Goal: Task Accomplishment & Management: Manage account settings

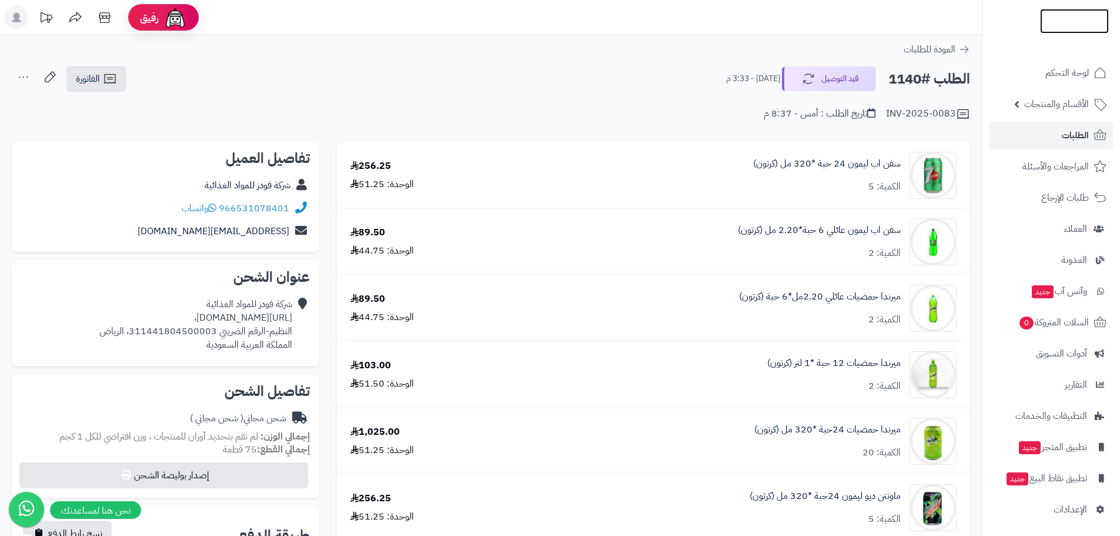
click at [1065, 34] on img at bounding box center [1074, 46] width 69 height 25
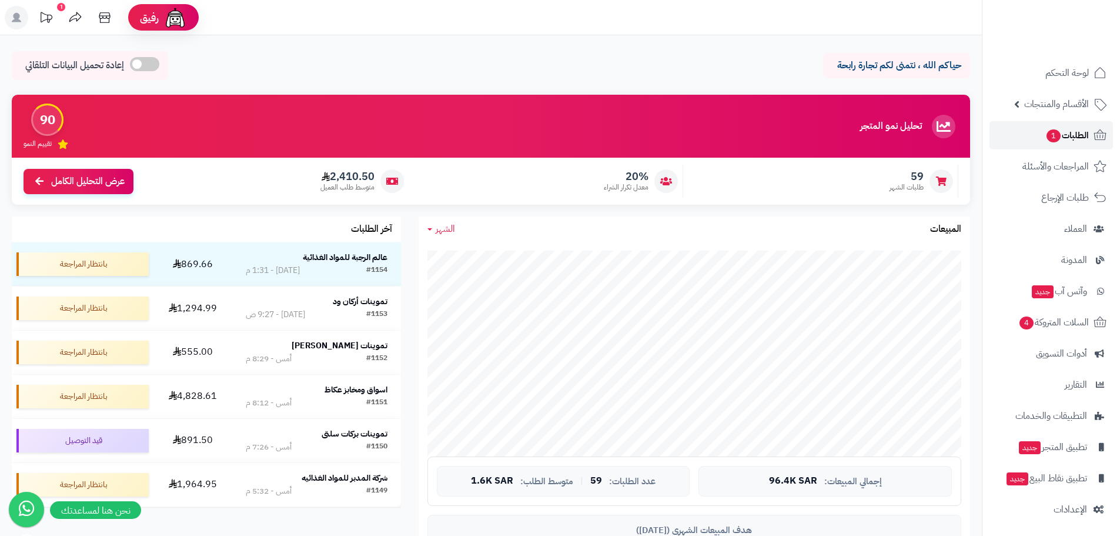
click at [1068, 137] on span "الطلبات 1" at bounding box center [1067, 135] width 44 height 16
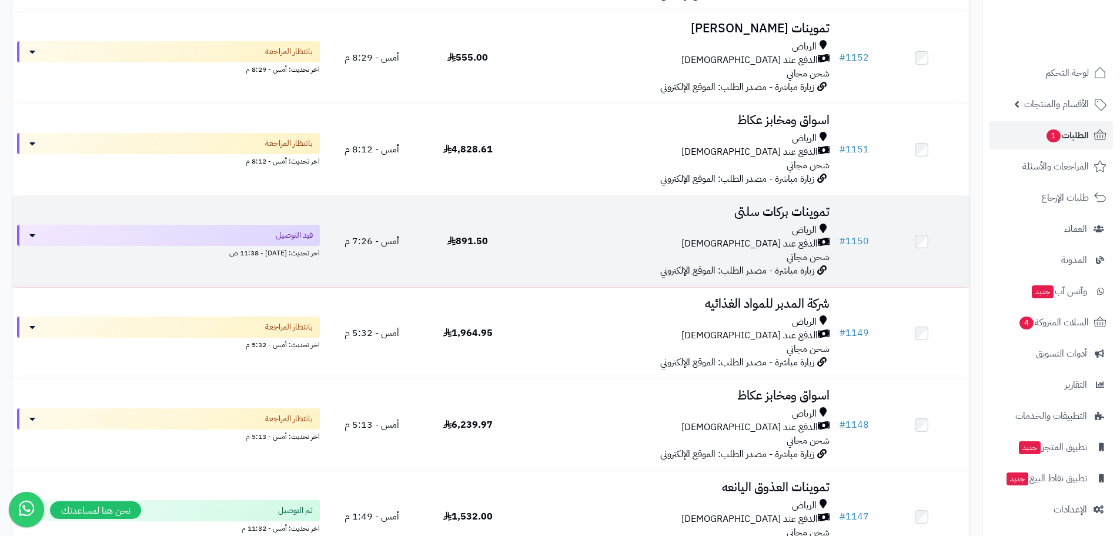
scroll to position [529, 0]
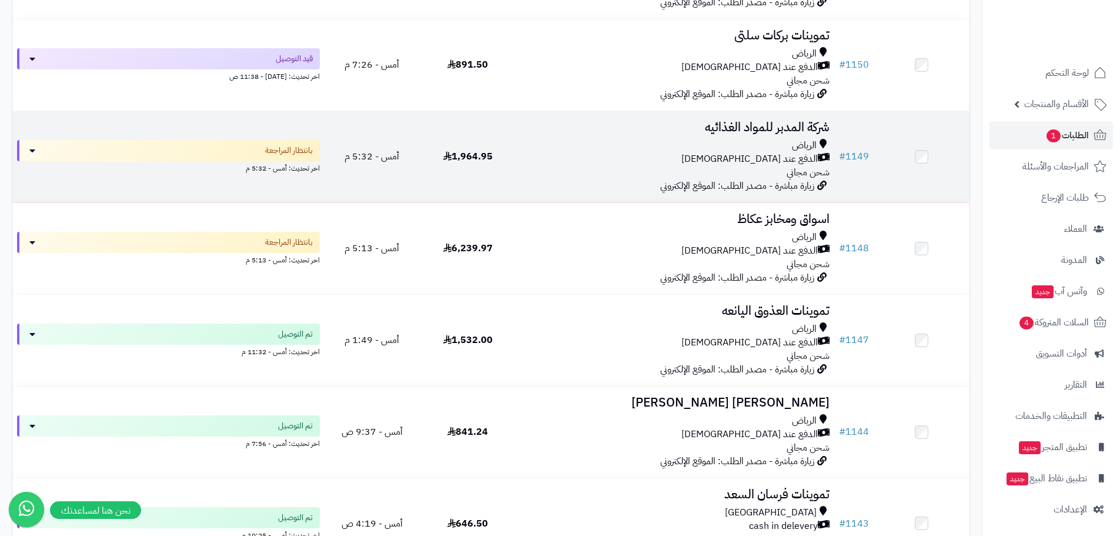
click at [772, 131] on h3 "شركة المدبر للمواد الغذائيه" at bounding box center [674, 128] width 309 height 14
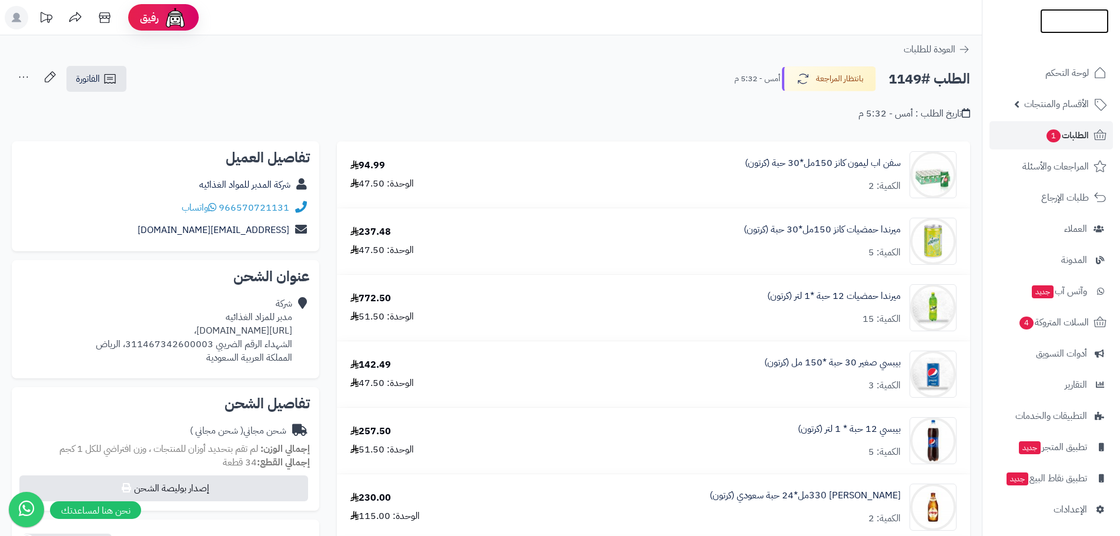
click at [1053, 15] on img at bounding box center [1074, 21] width 69 height 25
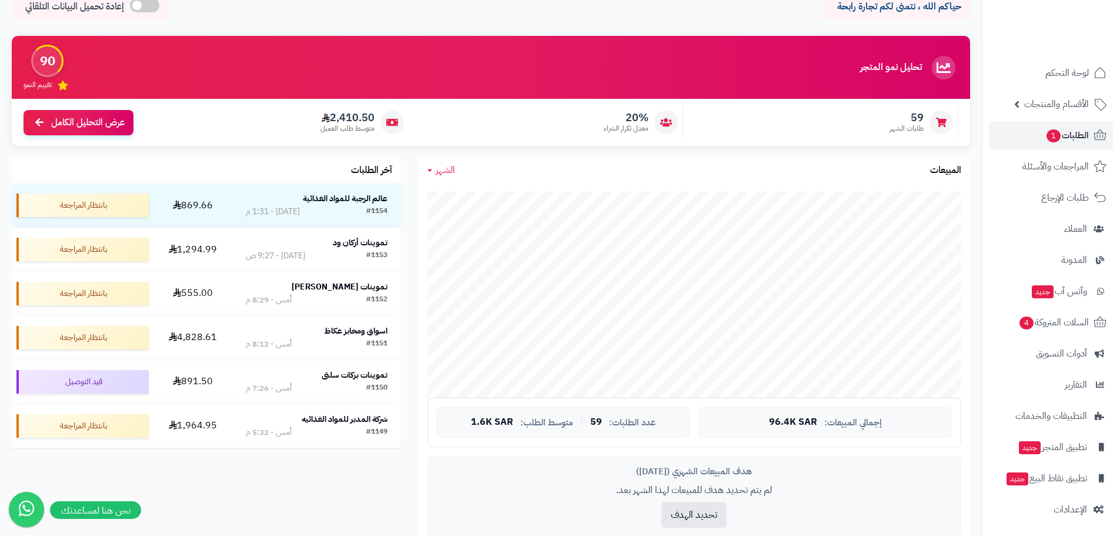
scroll to position [118, 0]
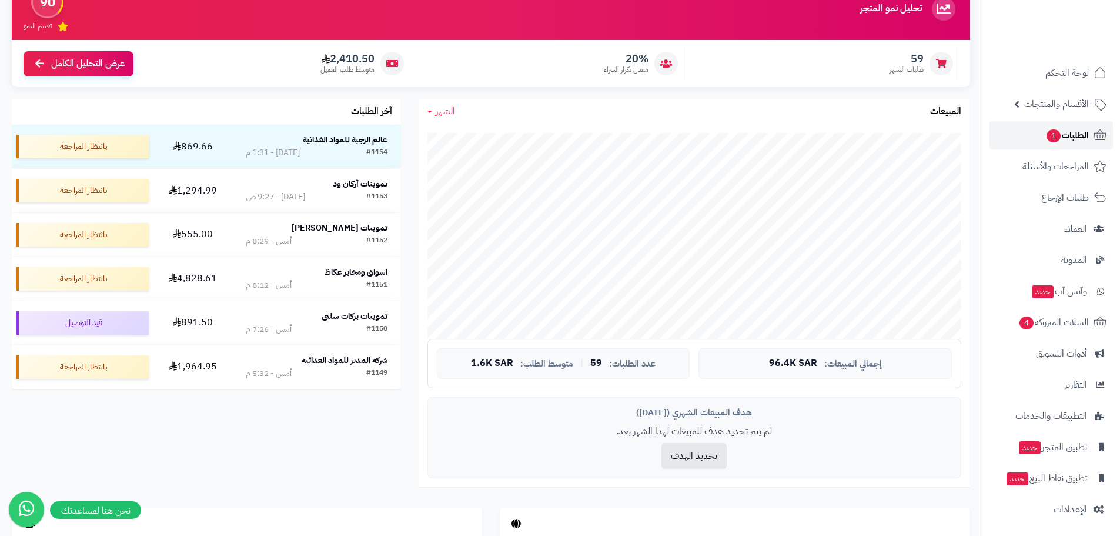
click at [1066, 130] on span "الطلبات 1" at bounding box center [1067, 135] width 44 height 16
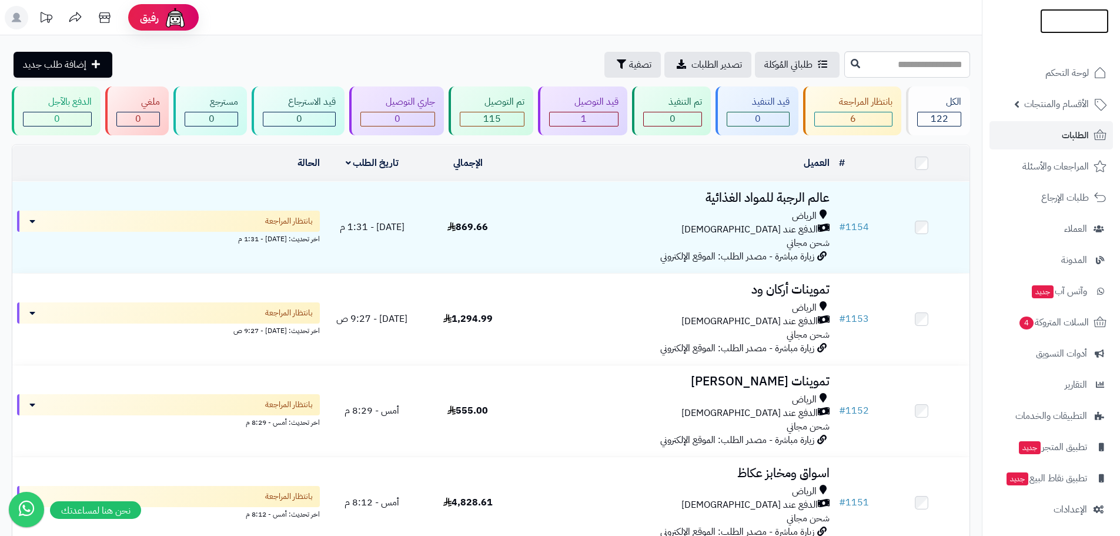
click at [1061, 32] on img at bounding box center [1074, 44] width 69 height 25
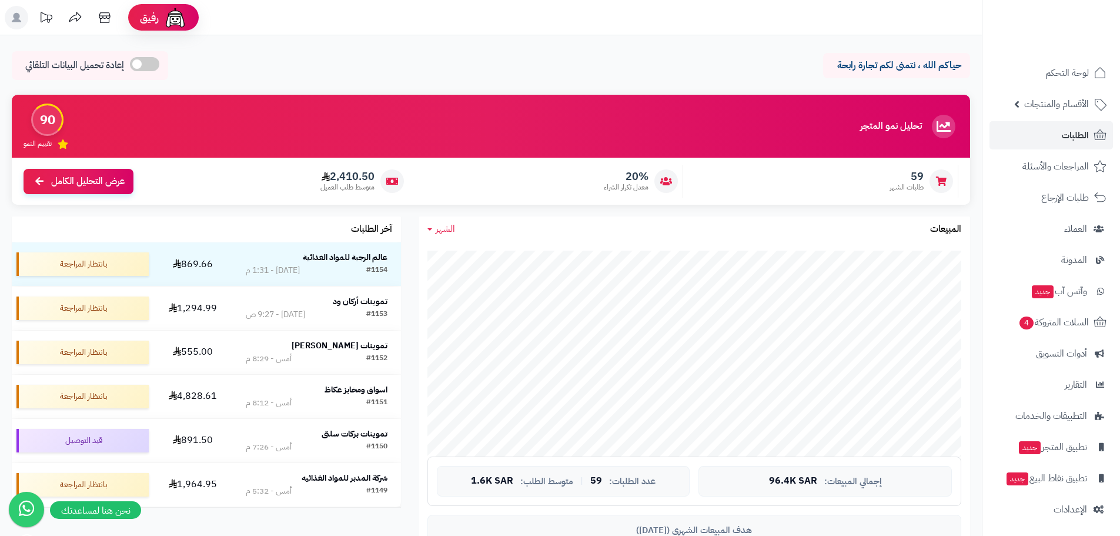
click at [440, 226] on span "الشهر" at bounding box center [445, 229] width 19 height 14
click at [480, 320] on link "السنة" at bounding box center [466, 322] width 94 height 22
click at [452, 230] on span "السنة" at bounding box center [446, 229] width 20 height 14
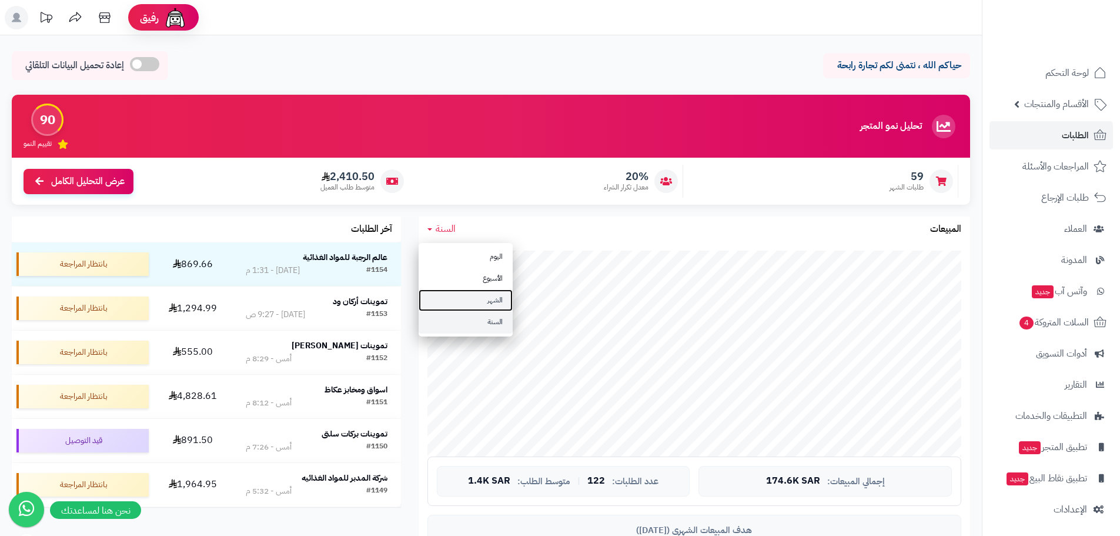
click at [481, 302] on link "الشهر" at bounding box center [466, 300] width 94 height 22
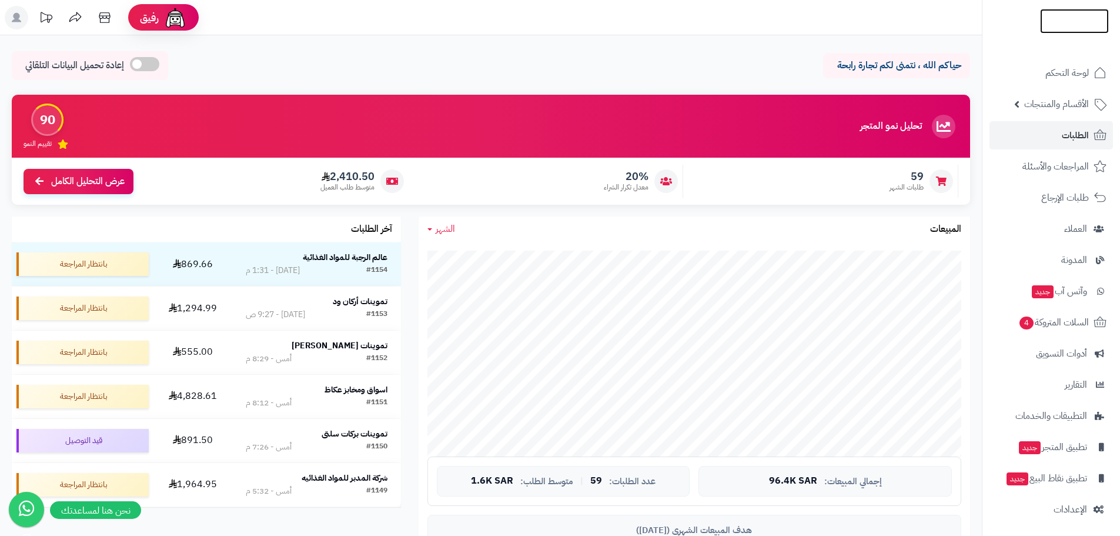
click at [1063, 33] on img at bounding box center [1074, 45] width 69 height 25
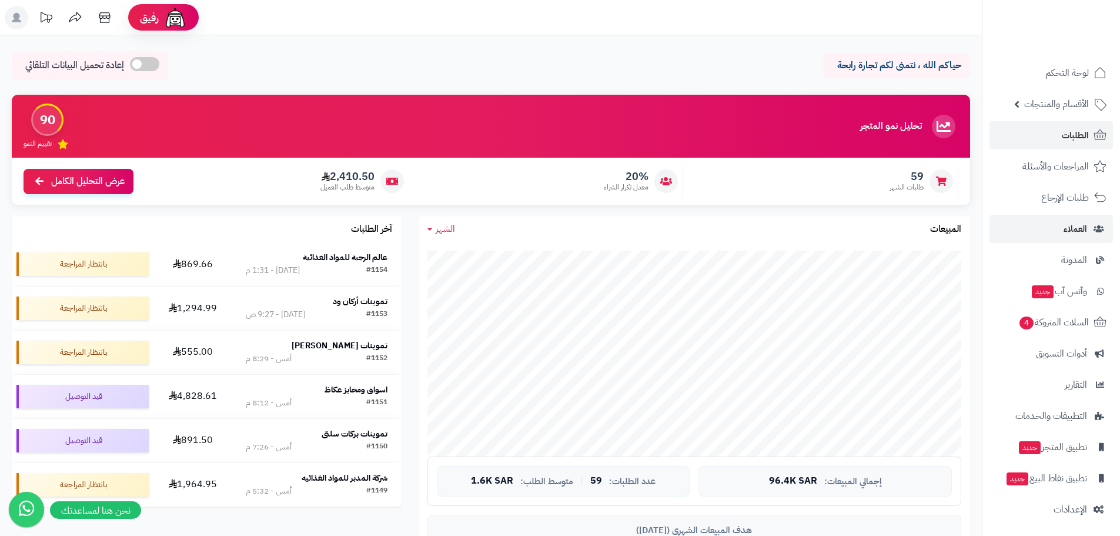
scroll to position [2, 0]
click at [1059, 34] on img at bounding box center [1074, 46] width 69 height 25
click at [1065, 71] on span "لوحة التحكم" at bounding box center [1067, 73] width 43 height 16
click at [1053, 73] on span "لوحة التحكم" at bounding box center [1067, 73] width 43 height 16
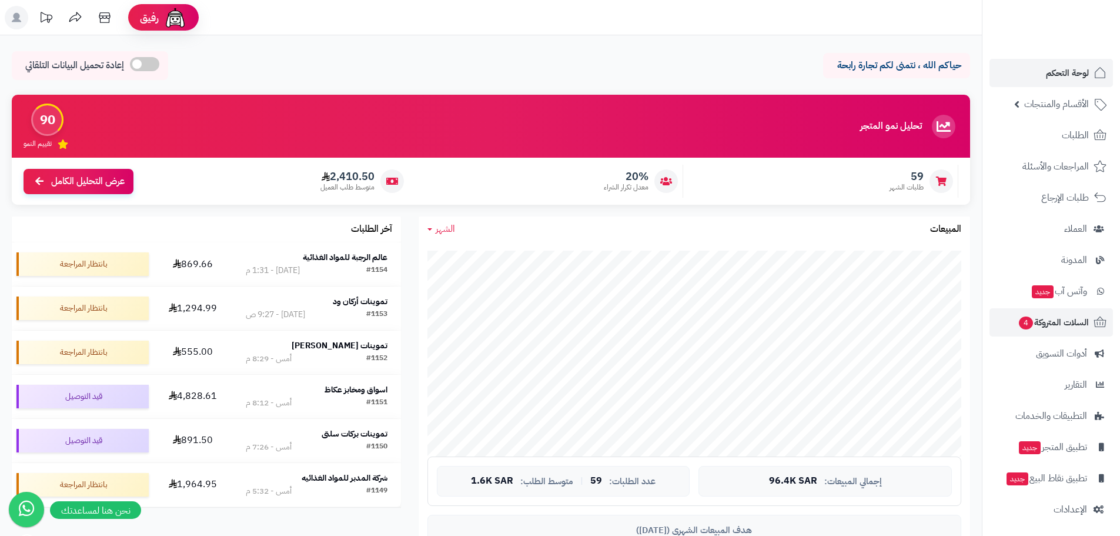
scroll to position [2, 0]
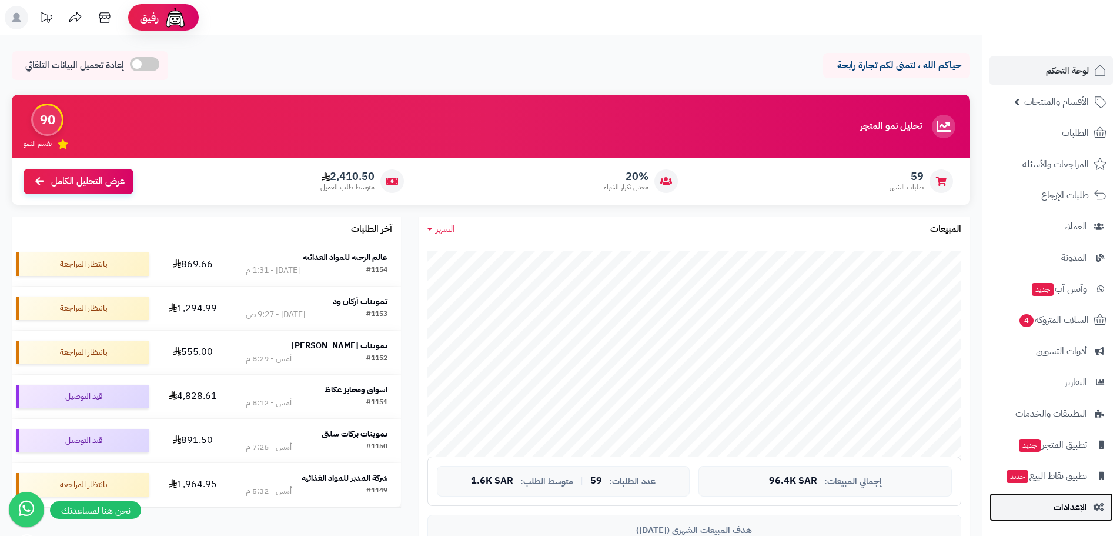
click at [1068, 504] on span "الإعدادات" at bounding box center [1071, 507] width 34 height 16
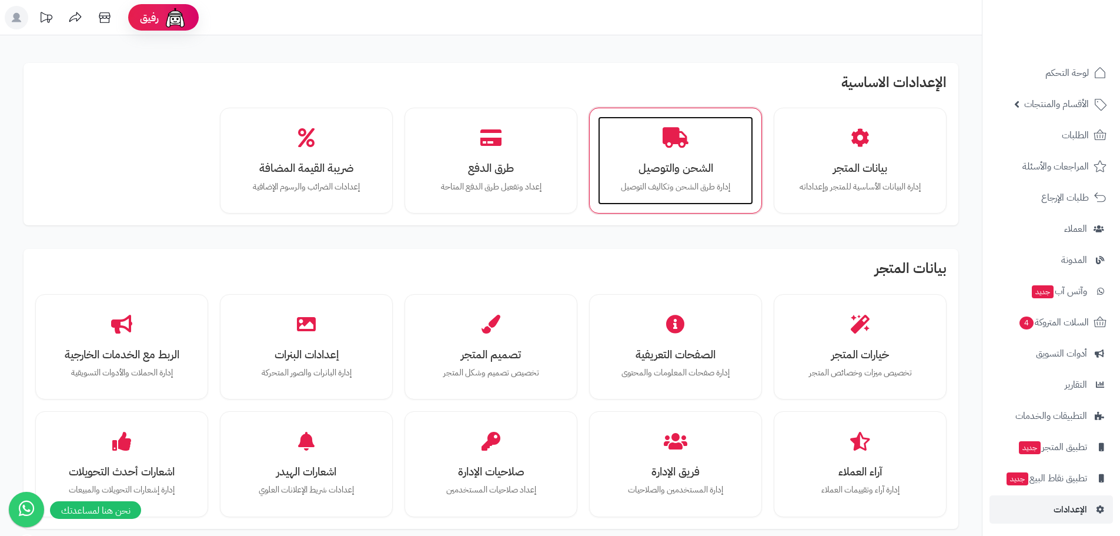
click at [701, 182] on p "إدارة طرق الشحن وتكاليف التوصيل" at bounding box center [676, 186] width 132 height 13
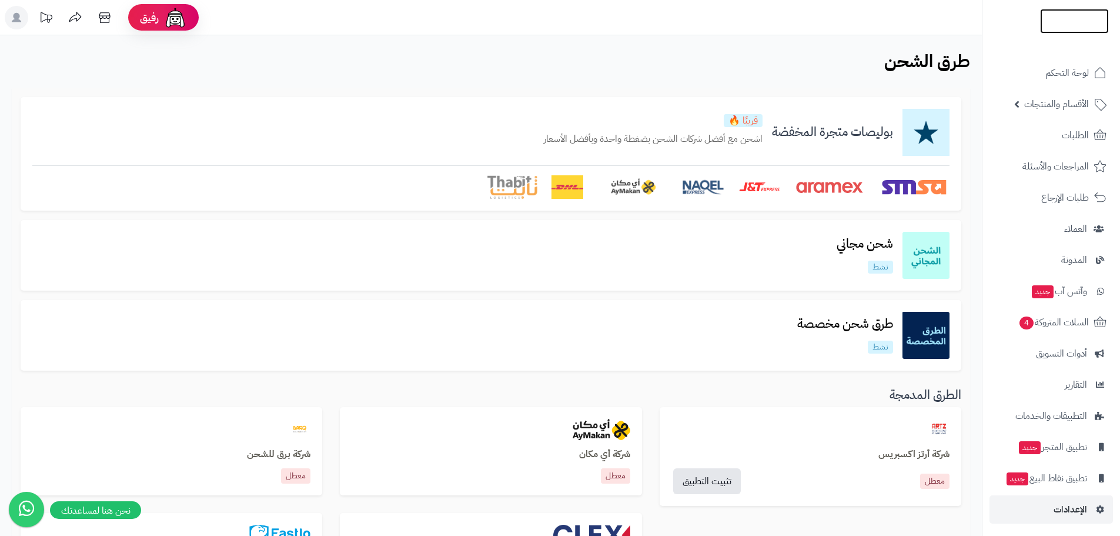
click at [1059, 33] on img at bounding box center [1074, 45] width 69 height 25
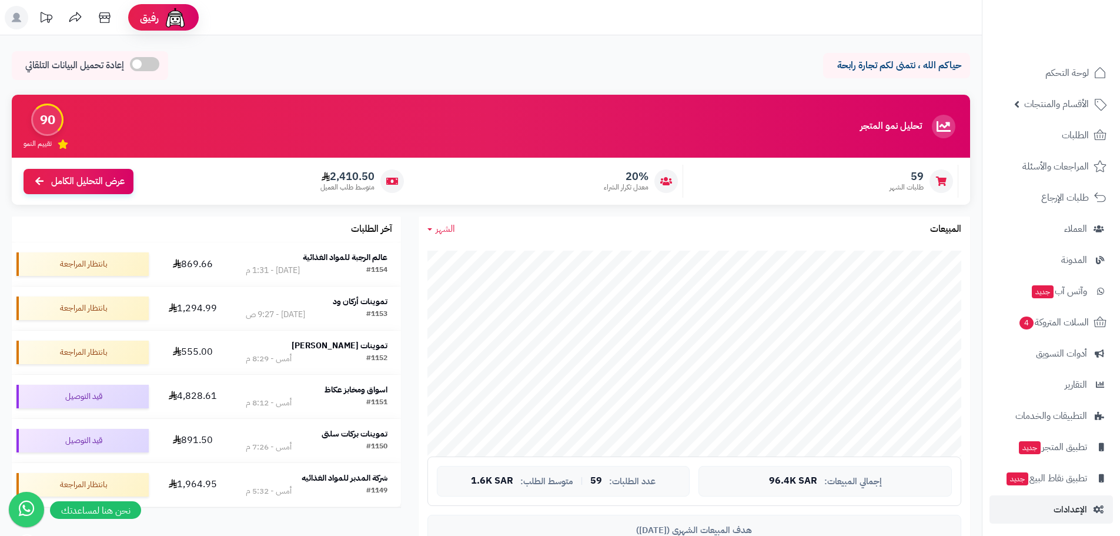
click at [13, 17] on rect at bounding box center [17, 18] width 24 height 24
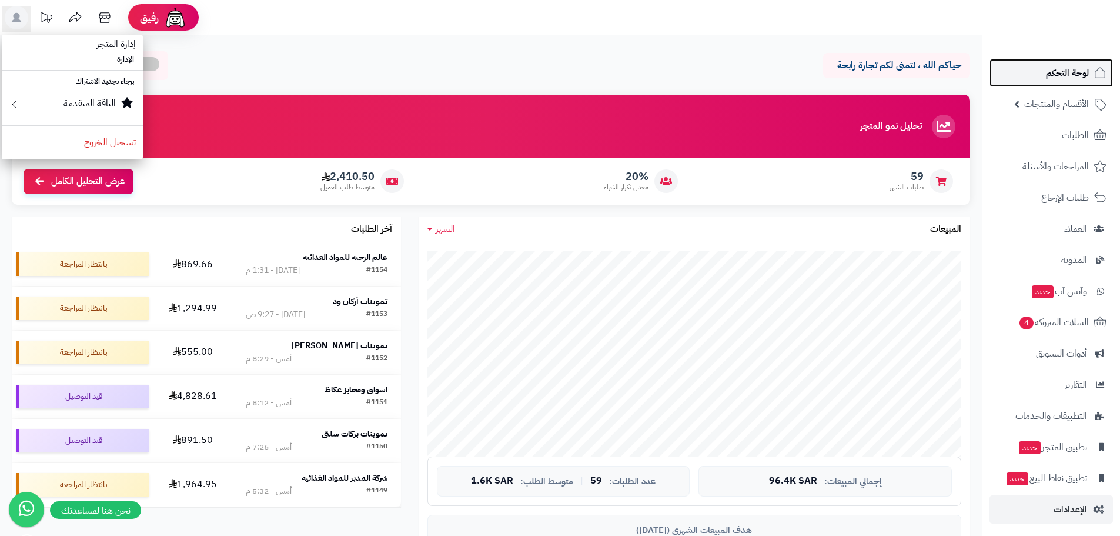
click at [1053, 79] on span "لوحة التحكم" at bounding box center [1067, 73] width 43 height 16
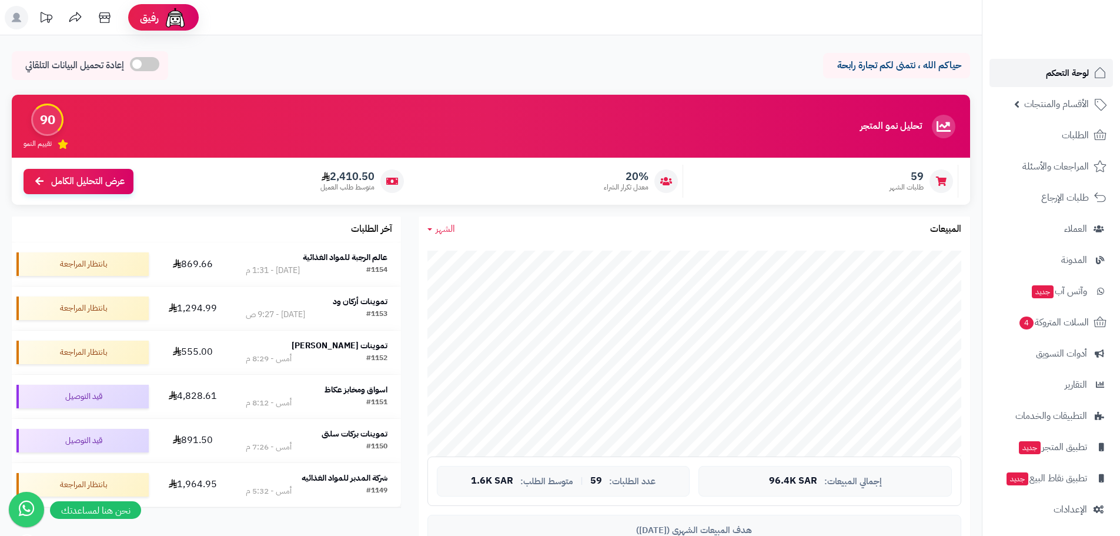
click at [1071, 76] on span "لوحة التحكم" at bounding box center [1067, 73] width 43 height 16
click at [1061, 34] on img at bounding box center [1074, 46] width 69 height 25
click at [1061, 511] on span "الإعدادات" at bounding box center [1071, 509] width 34 height 16
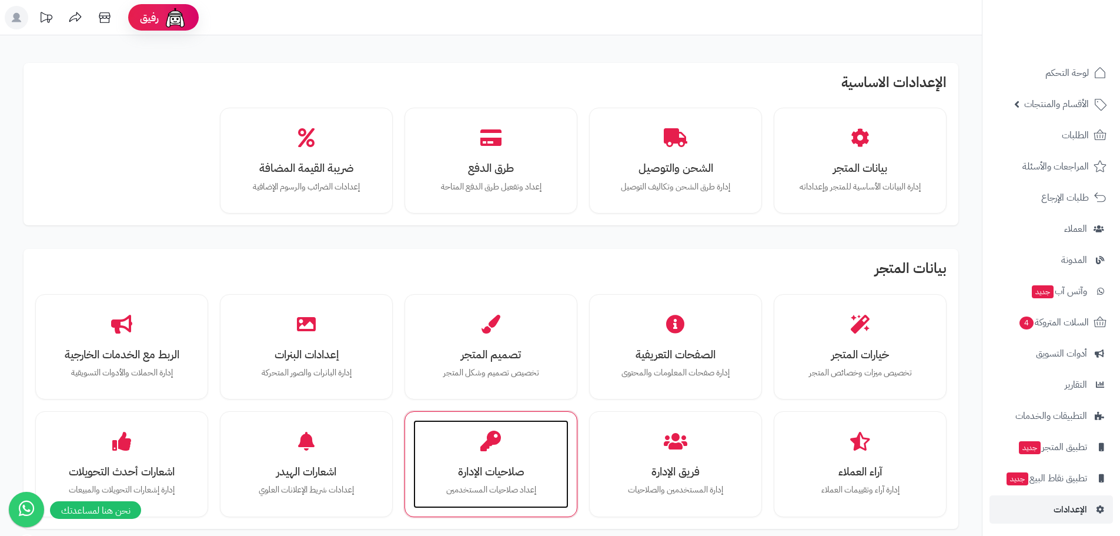
click at [517, 457] on div "صلاحيات الإدارة إعداد صلاحيات المستخدمين" at bounding box center [490, 464] width 155 height 88
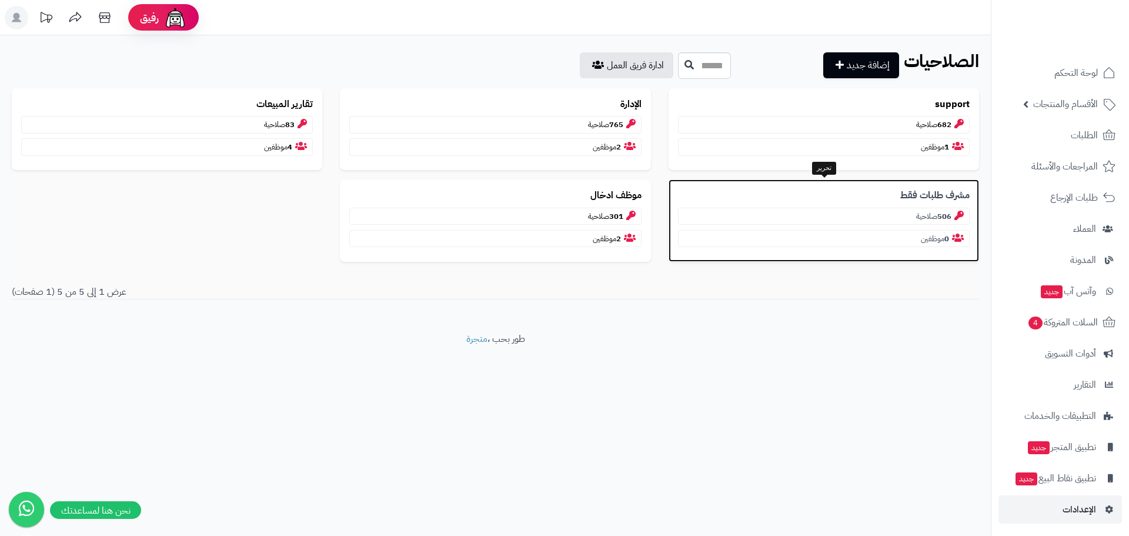
click at [869, 197] on p "مشرف طلبات فقط" at bounding box center [824, 196] width 292 height 14
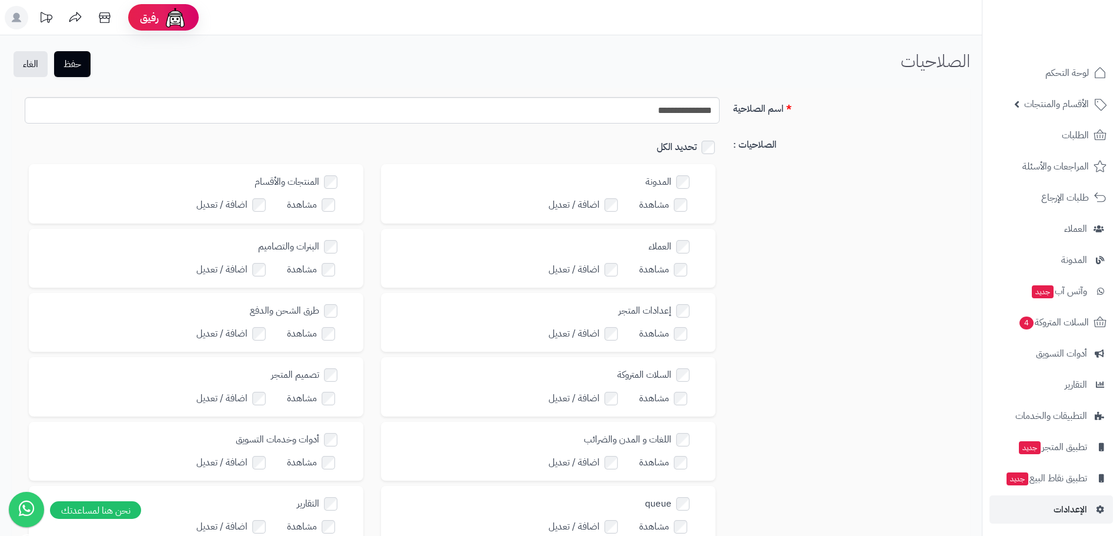
drag, startPoint x: 1002, startPoint y: 40, endPoint x: 817, endPoint y: 481, distance: 478.2
click at [817, 481] on div "الصلاحيات : تحديد الكل المدونة مشاهدة اضافة / تعديل المنتجات والأقسام مشاهدة اض…" at bounding box center [491, 536] width 950 height 807
click at [1055, 75] on span "لوحة التحكم" at bounding box center [1067, 73] width 43 height 16
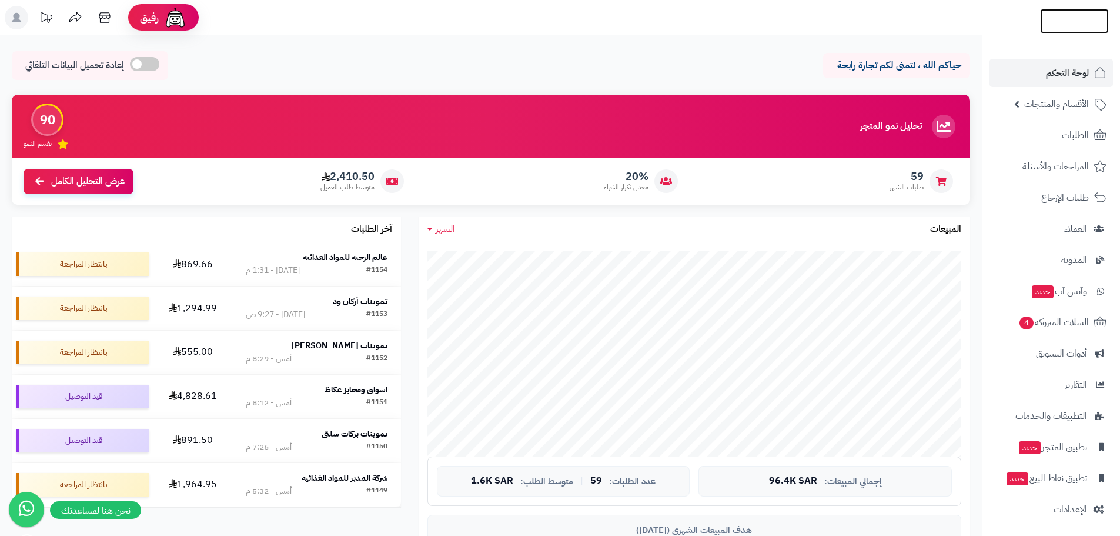
click at [1058, 33] on img at bounding box center [1074, 45] width 69 height 25
click at [1070, 138] on span "الطلبات" at bounding box center [1075, 135] width 27 height 16
